Goal: Information Seeking & Learning: Check status

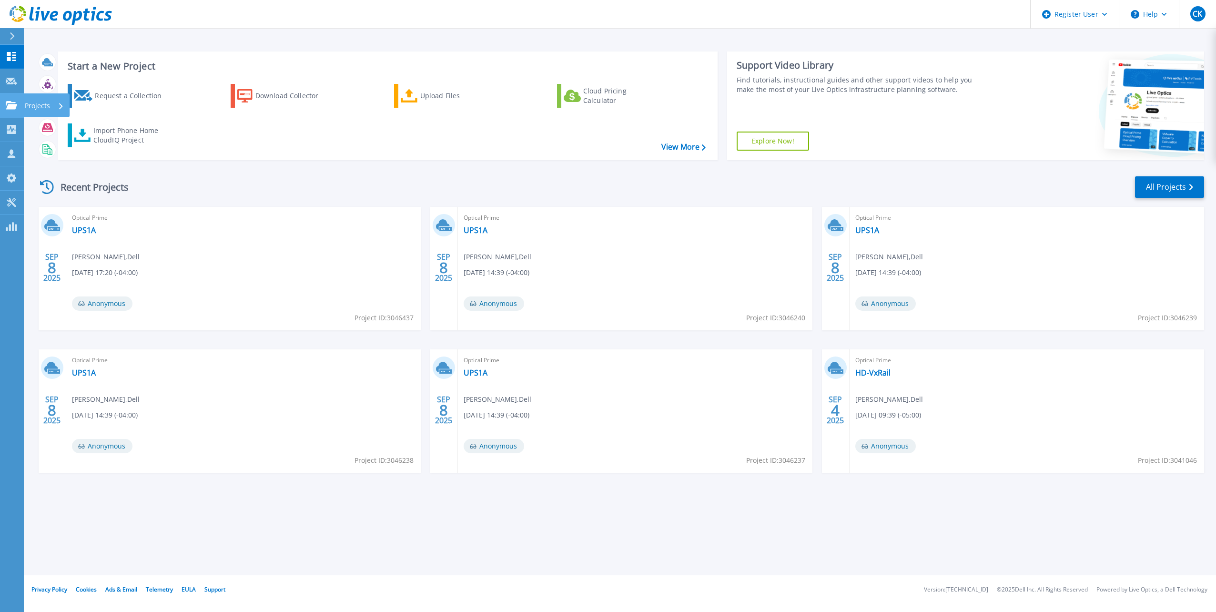
click at [7, 104] on icon at bounding box center [11, 105] width 11 height 8
click at [1163, 180] on link "All Projects" at bounding box center [1169, 186] width 69 height 21
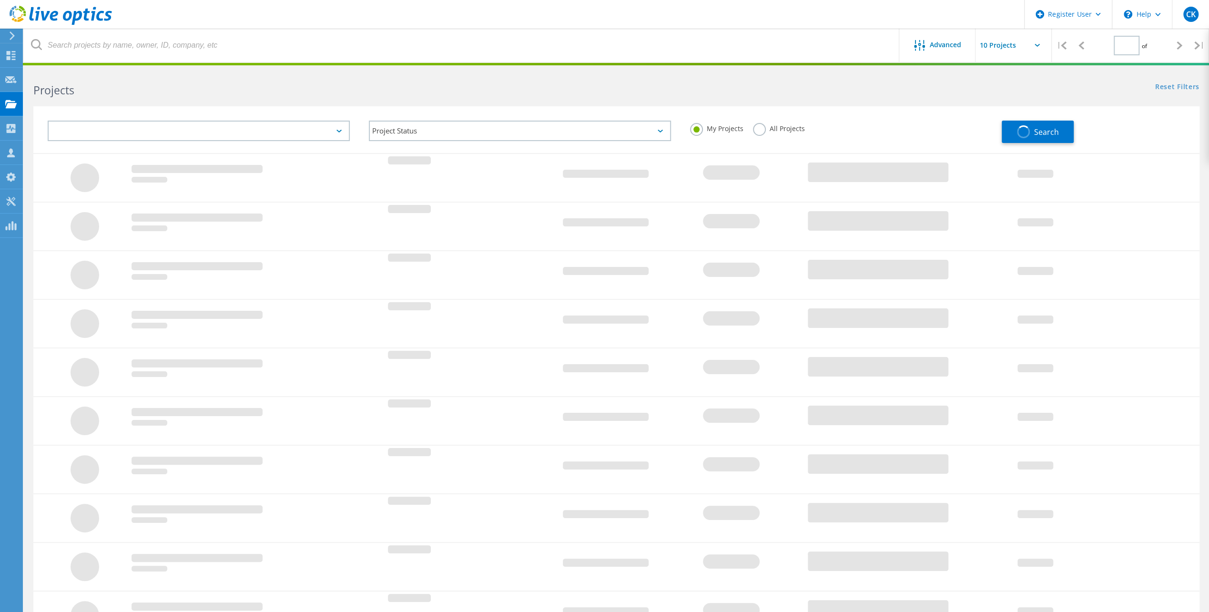
type input "1"
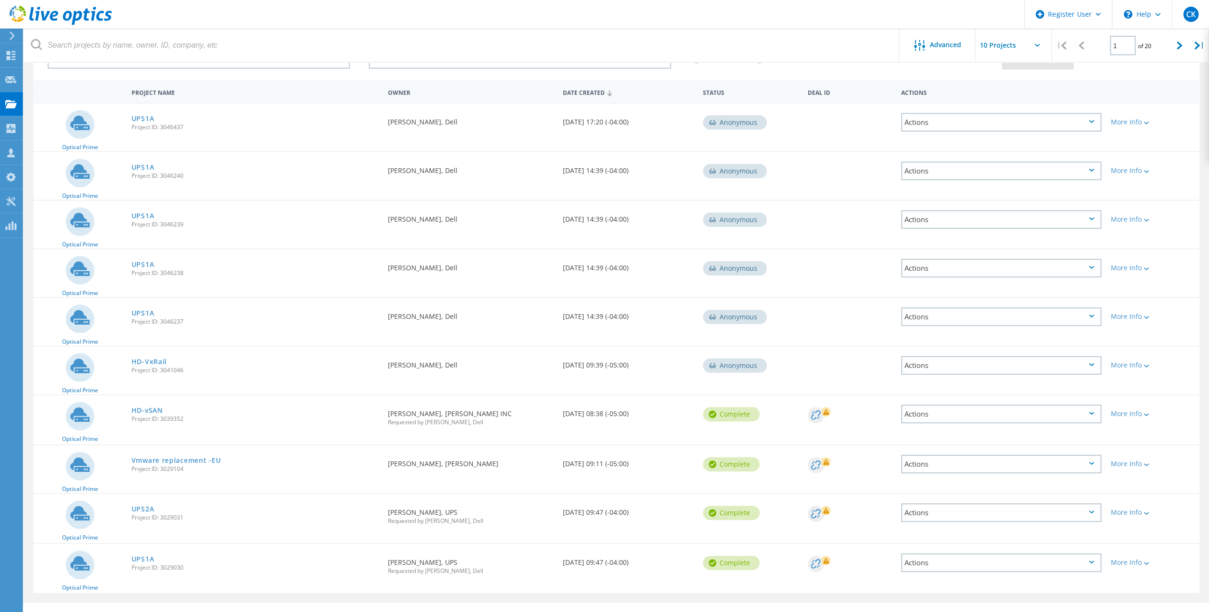
scroll to position [92, 0]
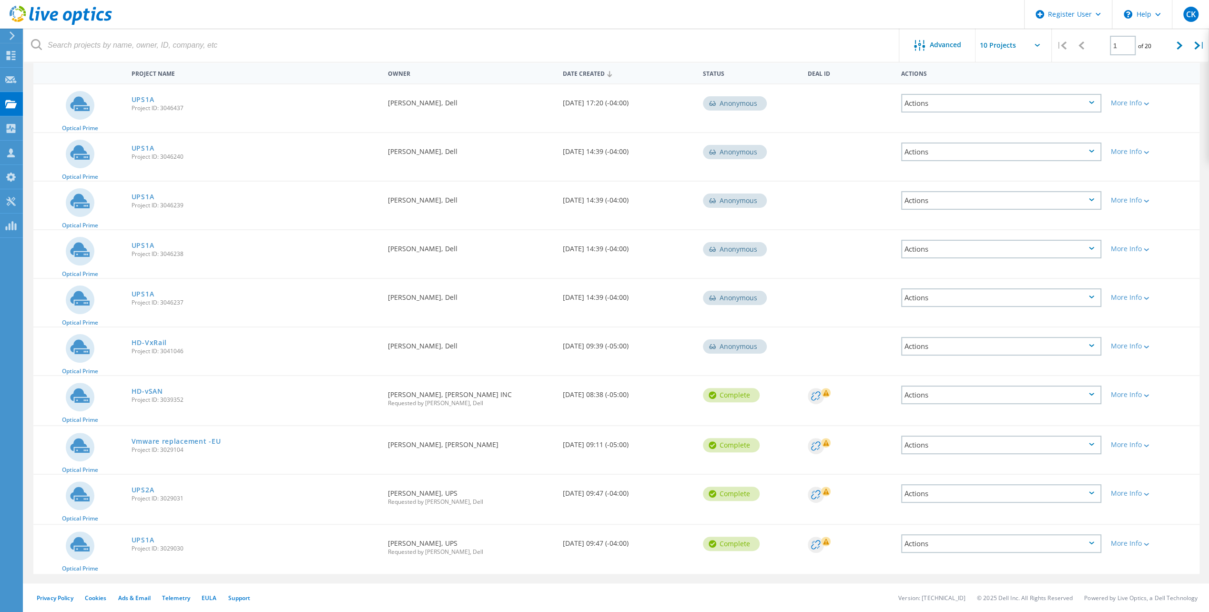
click at [173, 549] on span "Project ID: 3029030" at bounding box center [255, 549] width 247 height 6
copy span "3029030"
click at [173, 499] on span "Project ID: 3029031" at bounding box center [255, 499] width 247 height 6
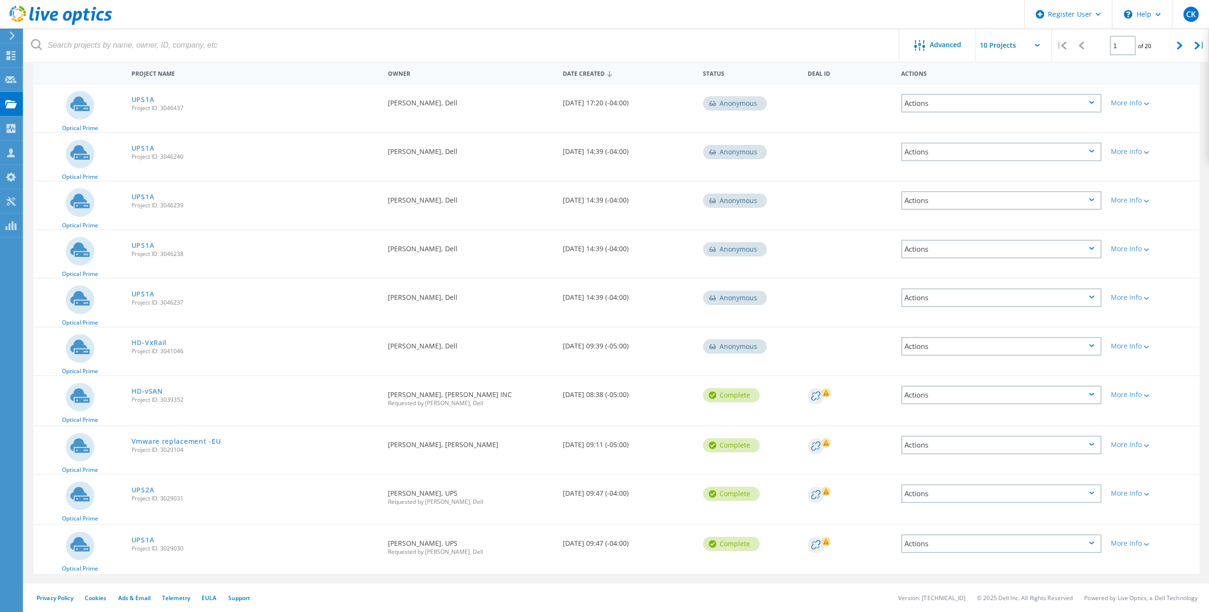
copy span "3029031"
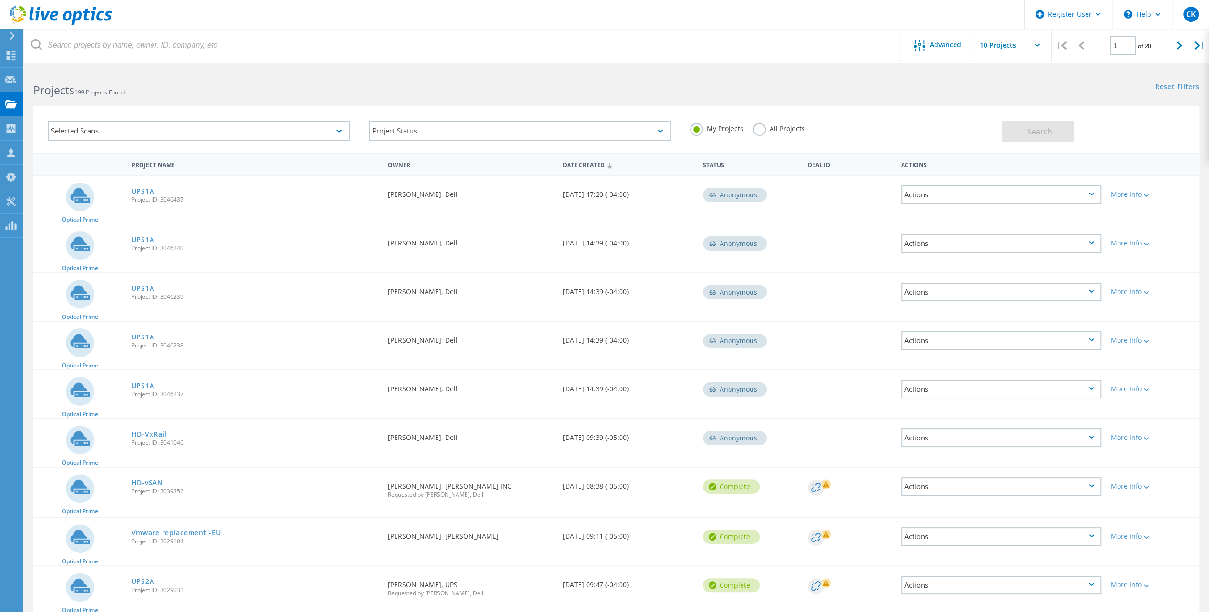
click at [336, 132] on div "Selected Scans" at bounding box center [199, 131] width 302 height 20
